Goal: Task Accomplishment & Management: Use online tool/utility

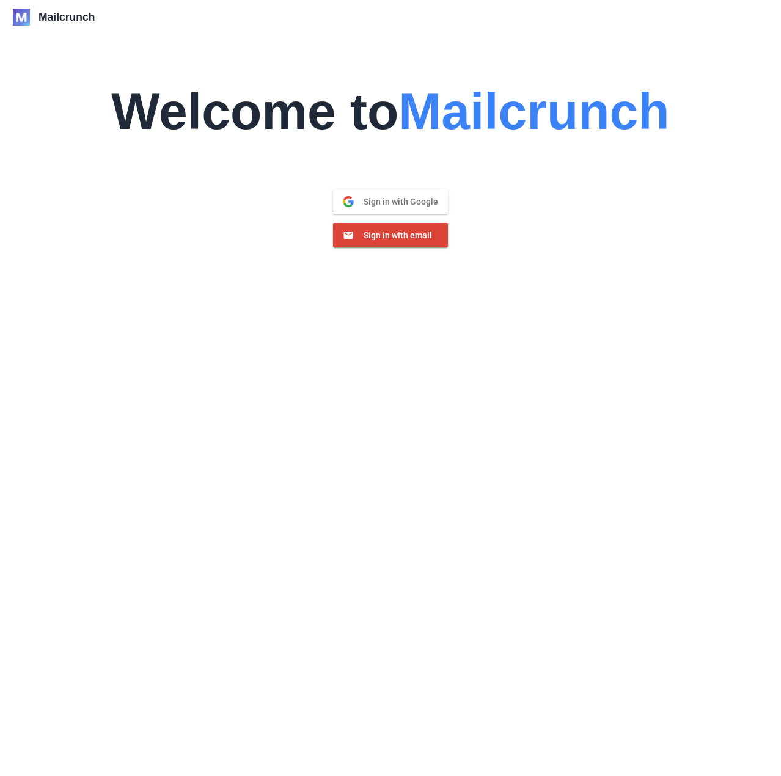
click at [397, 199] on span "Sign in with Google" at bounding box center [396, 201] width 84 height 11
click at [439, 243] on button "Sign in with email Email" at bounding box center [390, 235] width 115 height 24
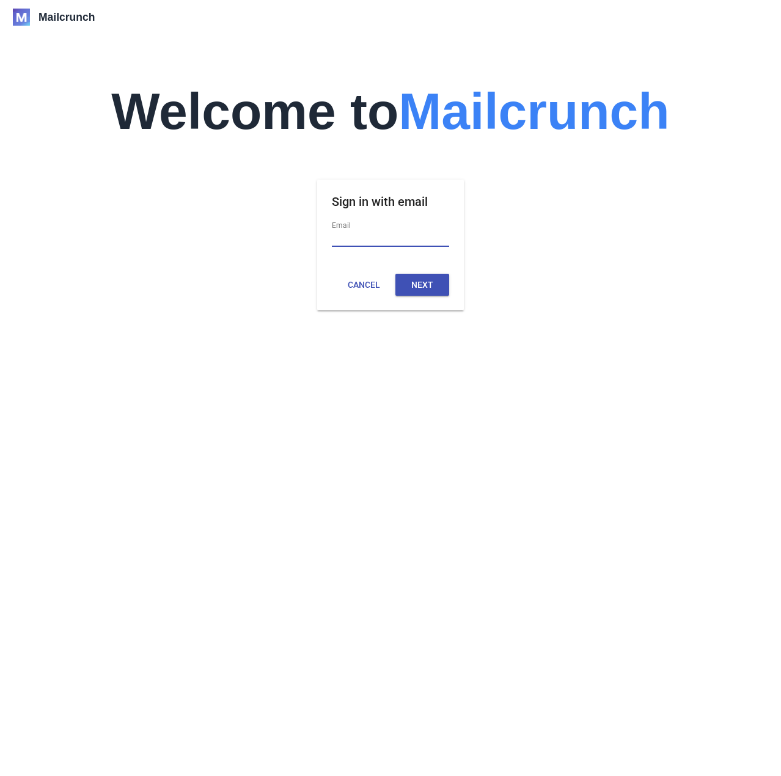
click at [415, 240] on input "Email" at bounding box center [390, 239] width 117 height 16
drag, startPoint x: 648, startPoint y: 407, endPoint x: 420, endPoint y: 323, distance: 243.0
click at [644, 406] on div "Mailcrunch Welcome to Mailcrunch Sign in with email Email Cancel Next" at bounding box center [390, 388] width 755 height 776
click at [364, 289] on button "Cancel" at bounding box center [364, 285] width 54 height 22
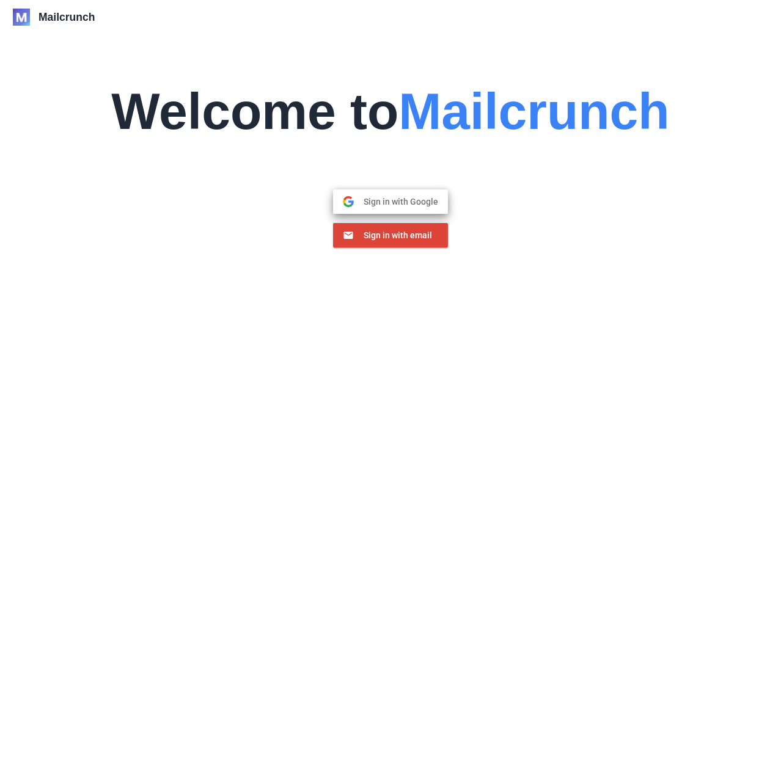
click at [387, 208] on button "Sign in with Google Google" at bounding box center [390, 201] width 115 height 24
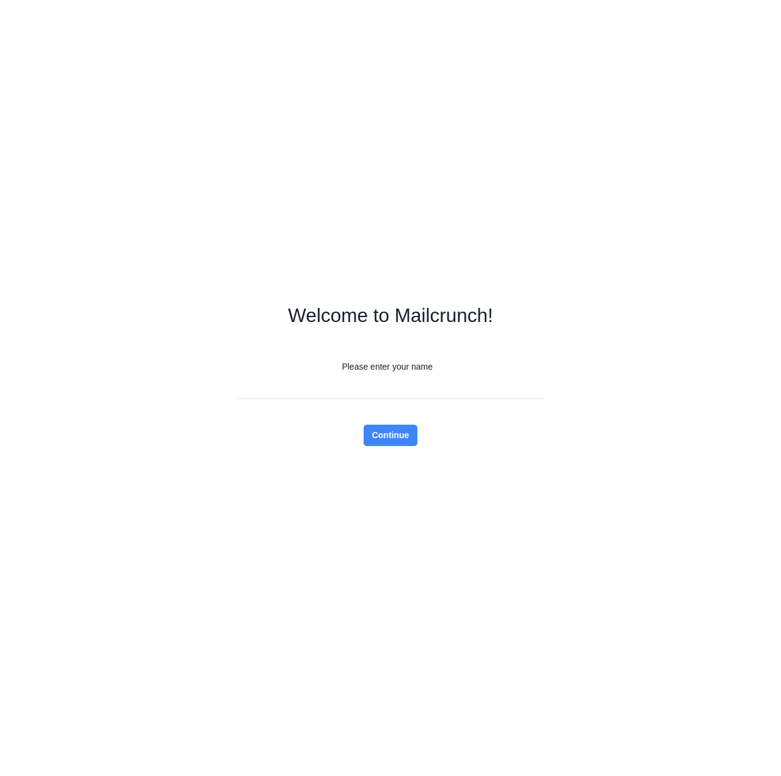
click at [366, 389] on input "Please enter your name" at bounding box center [391, 388] width 306 height 21
type input "*"
click at [375, 305] on h1 "Welcome to Mailcrunch!" at bounding box center [390, 315] width 205 height 21
click at [398, 431] on button "Continue" at bounding box center [391, 435] width 54 height 21
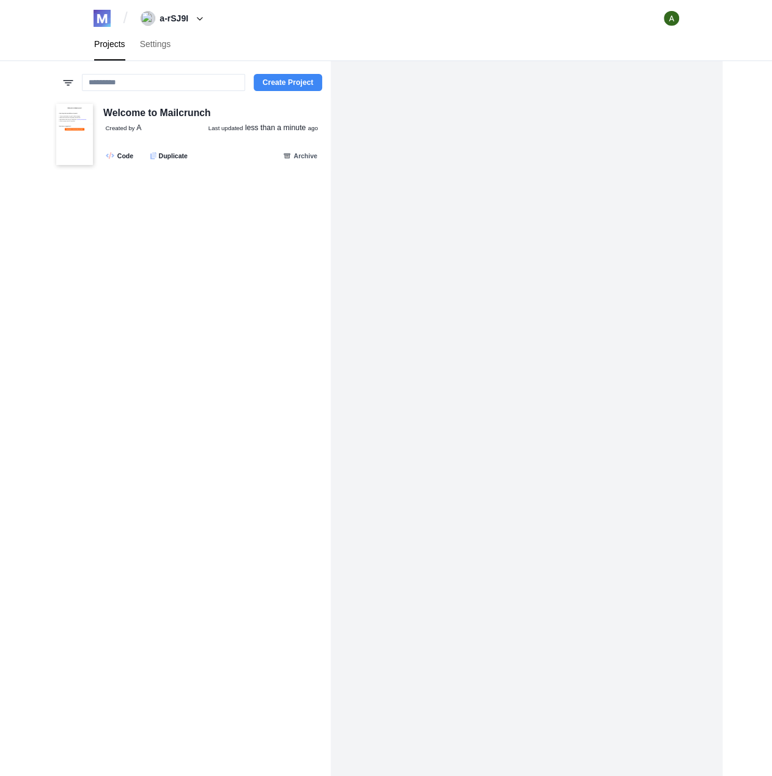
click at [266, 89] on button "Create Project" at bounding box center [288, 82] width 68 height 17
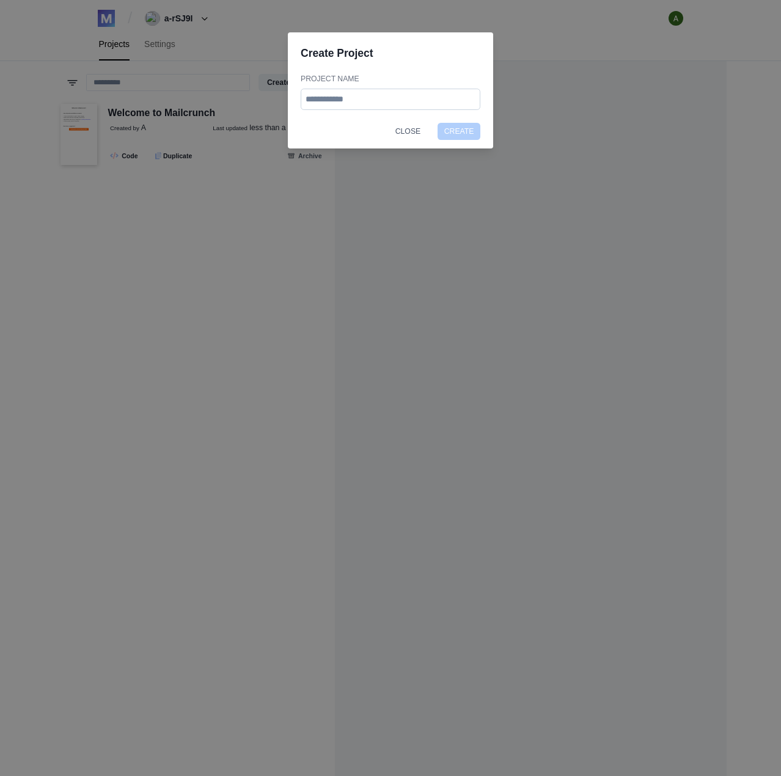
click at [330, 101] on input "Project Name" at bounding box center [391, 99] width 180 height 21
type input "*****"
click at [438, 123] on button "Create" at bounding box center [459, 131] width 43 height 17
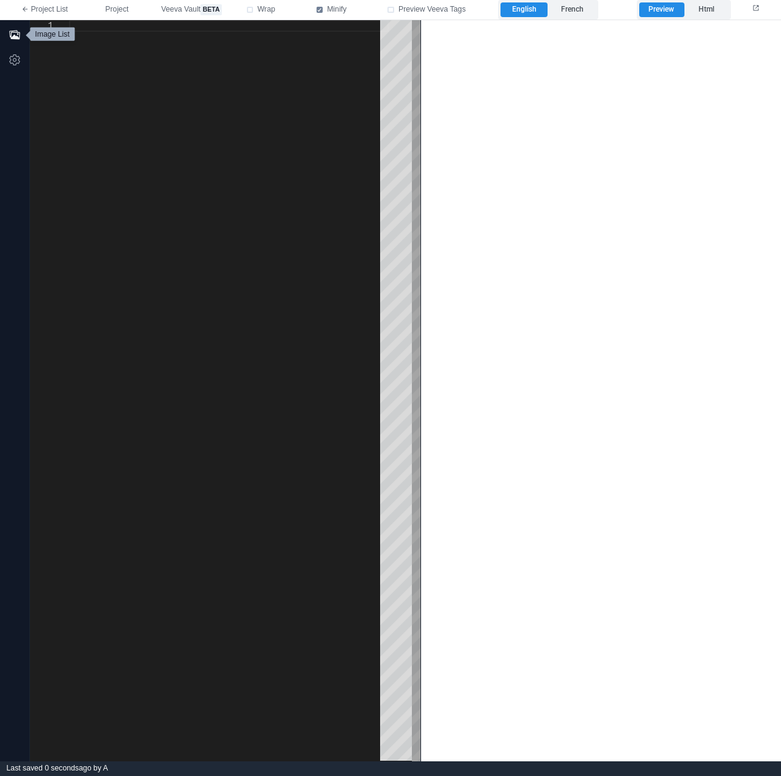
click at [16, 32] on icon "button" at bounding box center [15, 35] width 12 height 12
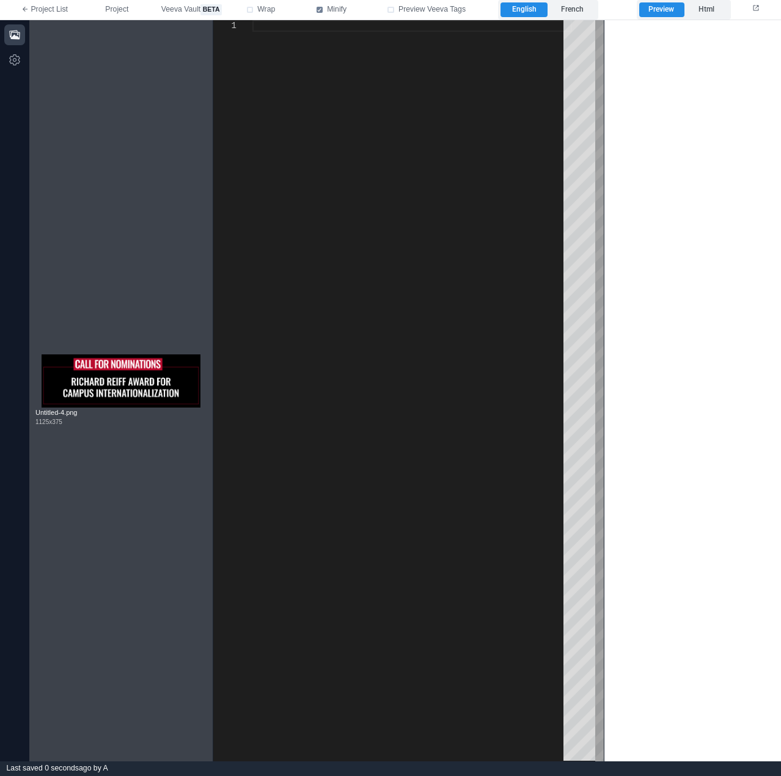
click at [127, 510] on div "Untitled-4.png 1125 x 375" at bounding box center [120, 390] width 183 height 741
click at [20, 56] on icon "button" at bounding box center [15, 60] width 12 height 12
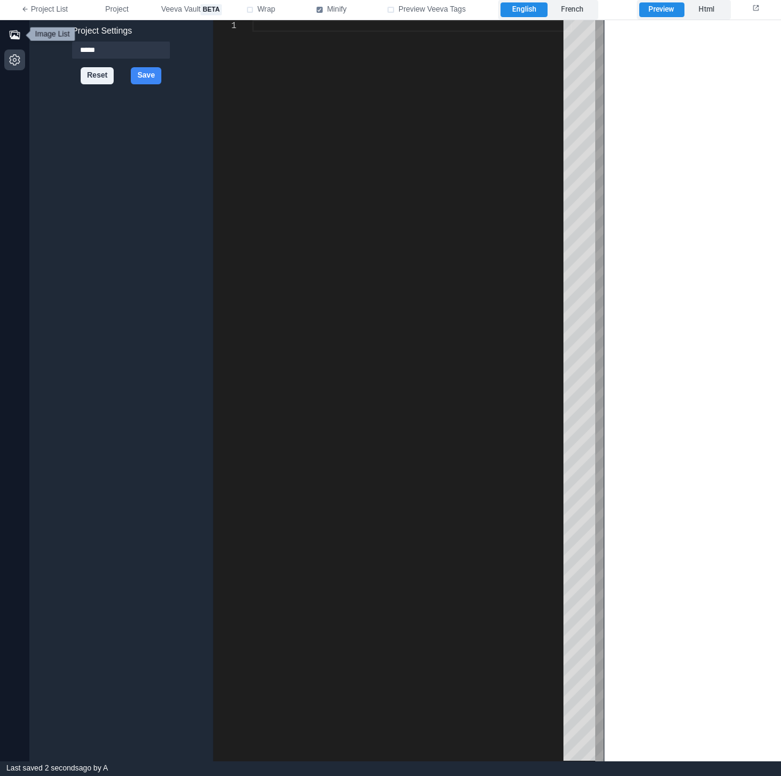
click at [12, 42] on button "button" at bounding box center [14, 34] width 21 height 21
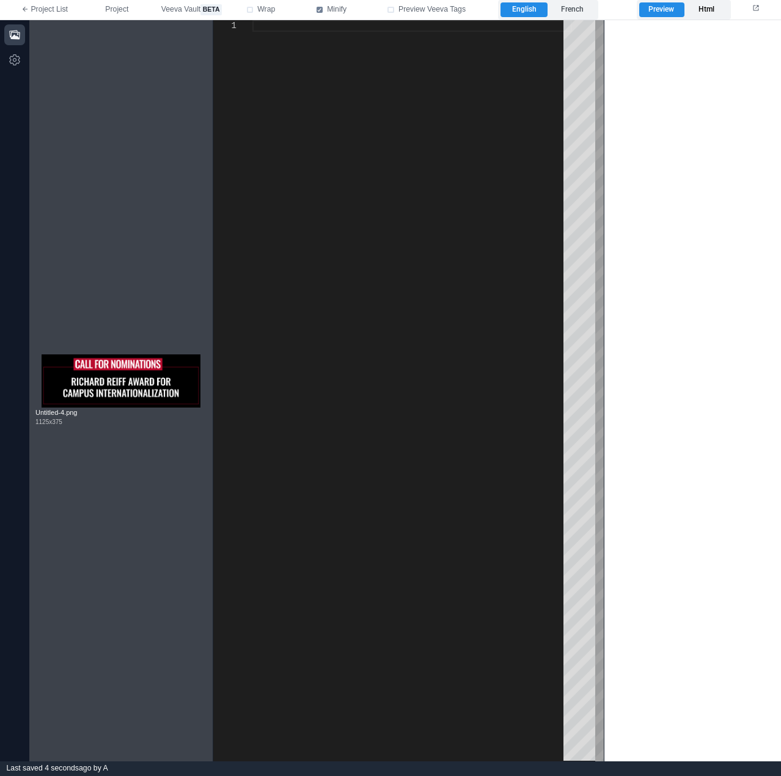
click at [693, 8] on label "Html" at bounding box center [706, 9] width 45 height 15
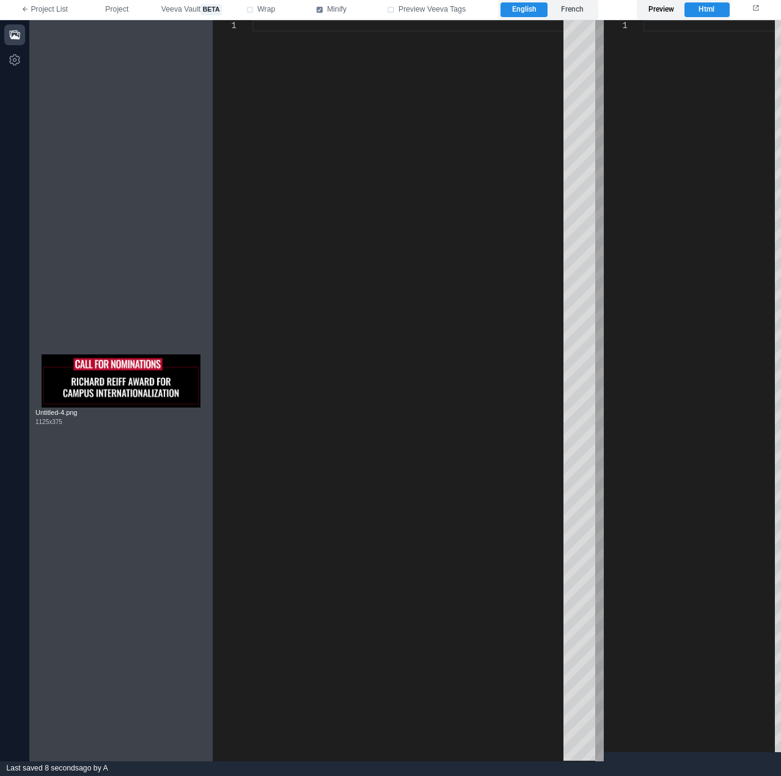
click at [672, 8] on label "Preview" at bounding box center [661, 9] width 45 height 15
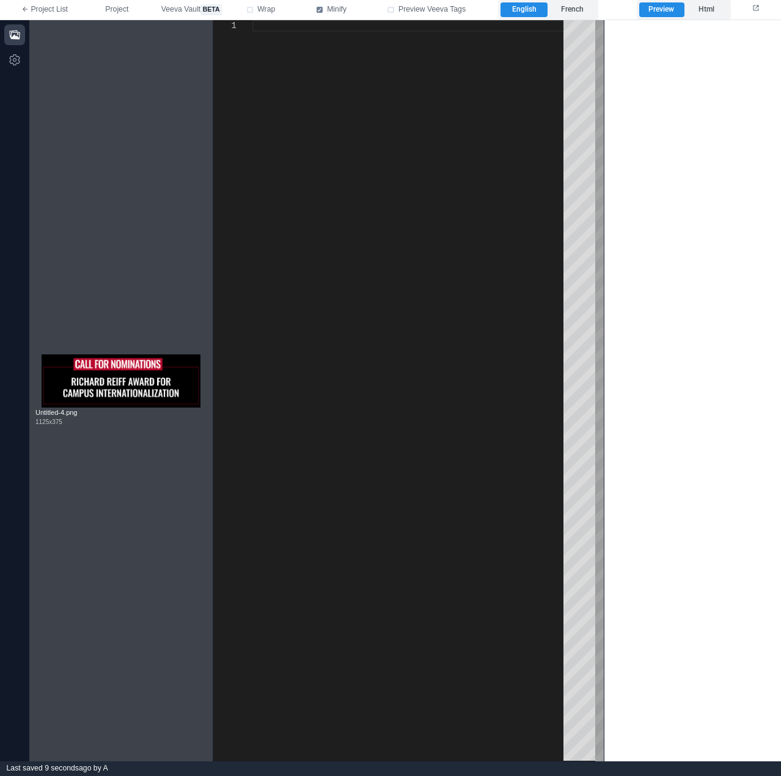
click at [391, 210] on div at bounding box center [412, 390] width 320 height 741
type textarea "*"
click at [262, 14] on span "Wrap" at bounding box center [266, 9] width 18 height 11
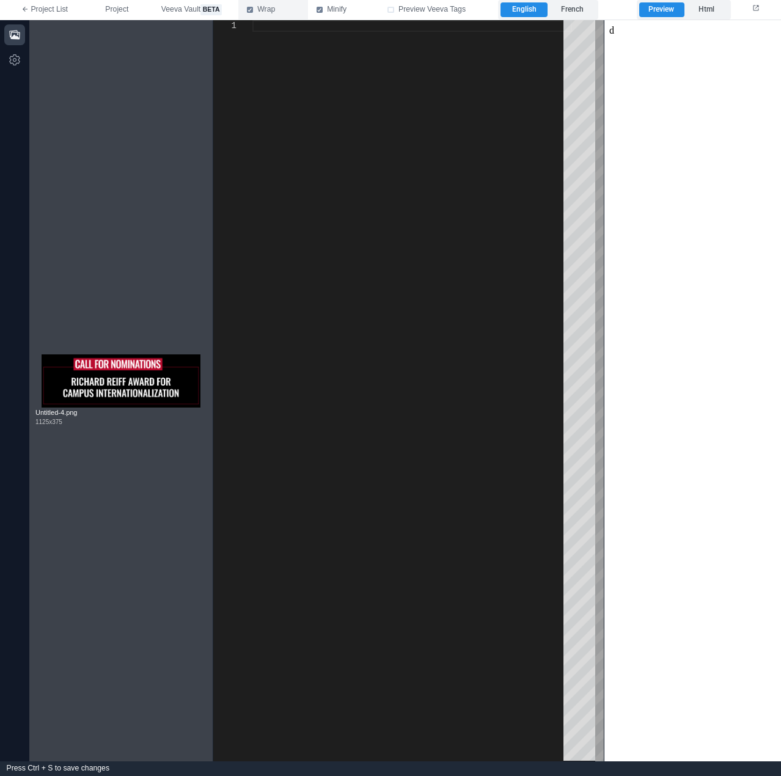
click at [262, 14] on span "Wrap" at bounding box center [266, 9] width 18 height 11
click at [313, 13] on label "Minify" at bounding box center [343, 10] width 71 height 20
click at [174, 15] on span "Veeva Vault beta" at bounding box center [191, 9] width 60 height 11
drag, startPoint x: 304, startPoint y: 137, endPoint x: 292, endPoint y: 130, distance: 14.3
click at [304, 137] on div at bounding box center [412, 390] width 320 height 741
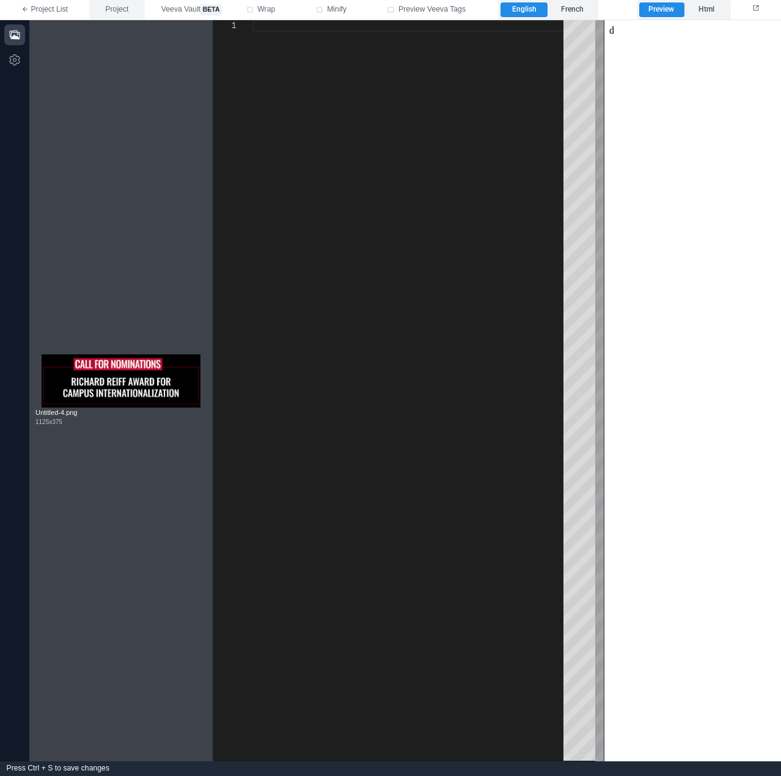
click at [115, 12] on span "Project" at bounding box center [116, 9] width 23 height 11
click at [408, 230] on div at bounding box center [412, 390] width 320 height 741
click at [14, 57] on icon "button" at bounding box center [15, 60] width 12 height 12
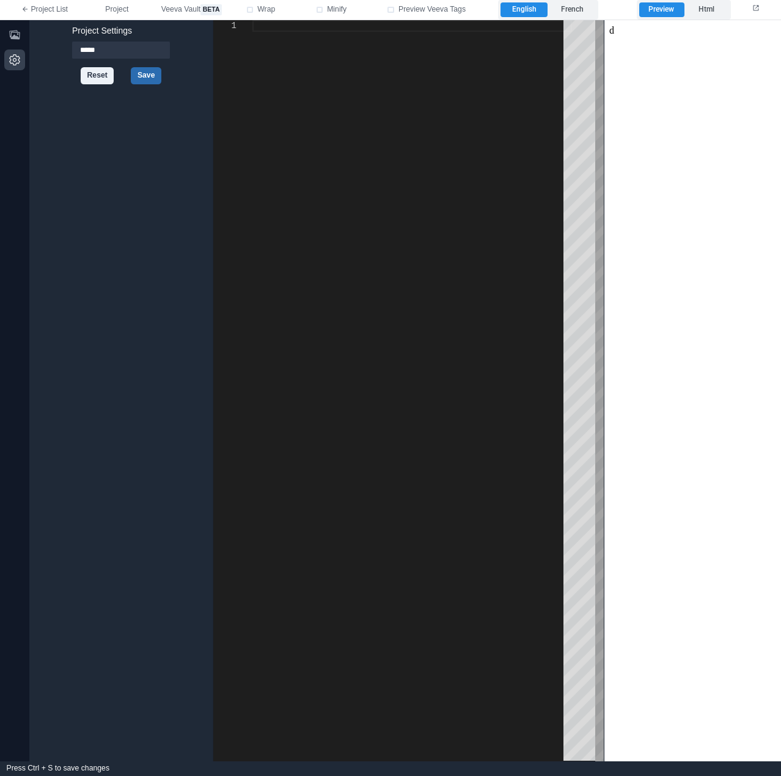
click at [152, 73] on button "Save" at bounding box center [146, 75] width 31 height 17
click at [326, 29] on div at bounding box center [412, 26] width 320 height 12
type textarea "*"
